Goal: Task Accomplishment & Management: Use online tool/utility

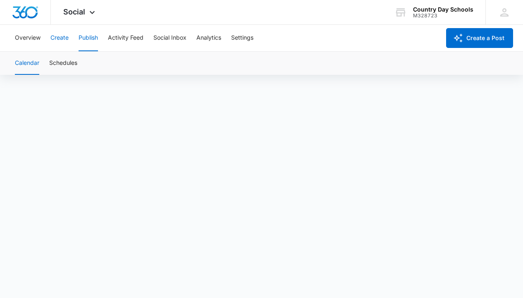
click at [62, 38] on button "Create" at bounding box center [59, 38] width 18 height 26
click at [81, 37] on button "Publish" at bounding box center [88, 38] width 19 height 26
click at [64, 38] on button "Create" at bounding box center [59, 38] width 18 height 26
click at [91, 38] on button "Publish" at bounding box center [88, 38] width 19 height 26
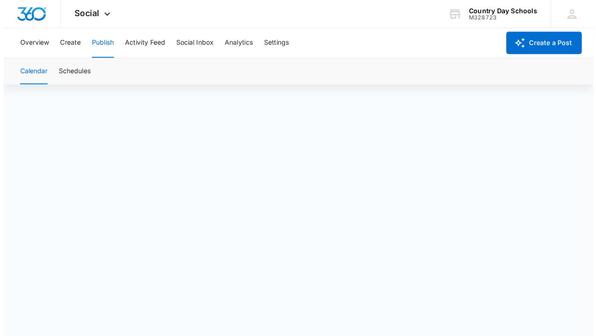
scroll to position [6, 0]
